Goal: Task Accomplishment & Management: Complete application form

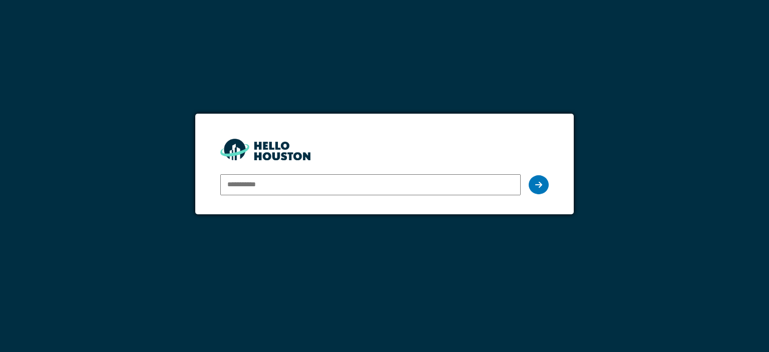
type input "**********"
click at [542, 184] on div at bounding box center [538, 184] width 20 height 19
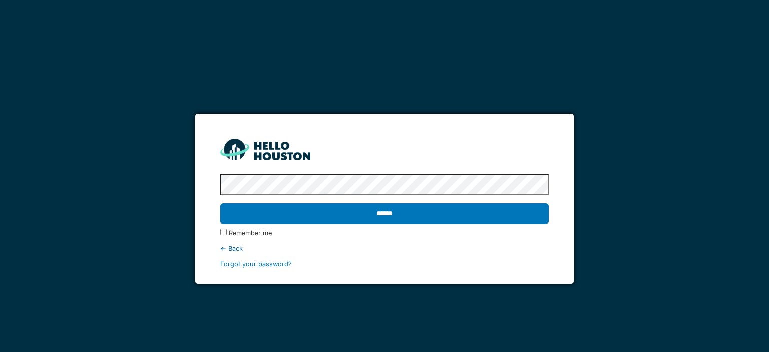
click at [246, 235] on label "Remember me" at bounding box center [250, 233] width 43 height 10
click at [220, 203] on input "******" at bounding box center [384, 213] width 328 height 21
